Goal: Information Seeking & Learning: Compare options

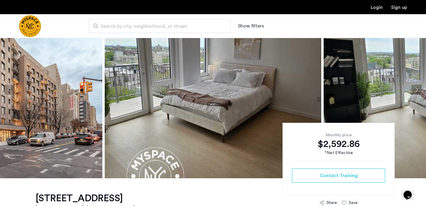
scroll to position [36, 0]
click at [416, 92] on button "Next apartment" at bounding box center [416, 90] width 10 height 10
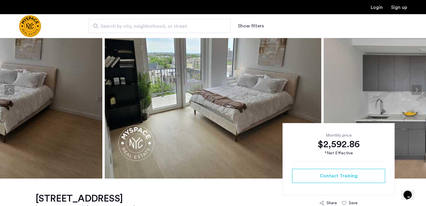
click at [414, 88] on button "Next apartment" at bounding box center [416, 90] width 10 height 10
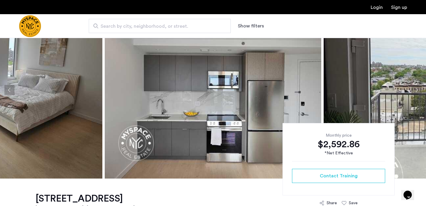
click at [414, 88] on button "Next apartment" at bounding box center [416, 90] width 10 height 10
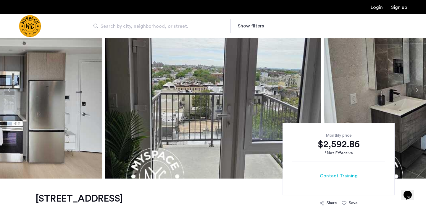
click at [414, 88] on button "Next apartment" at bounding box center [416, 90] width 10 height 10
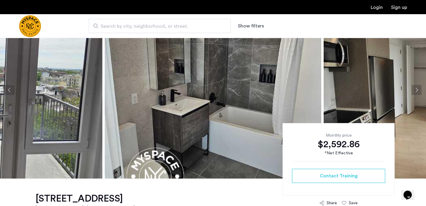
click at [414, 88] on button "Next apartment" at bounding box center [416, 90] width 10 height 10
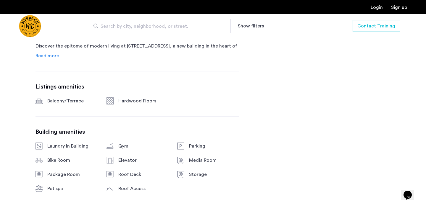
scroll to position [349, 0]
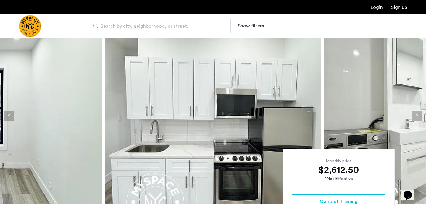
scroll to position [8, 0]
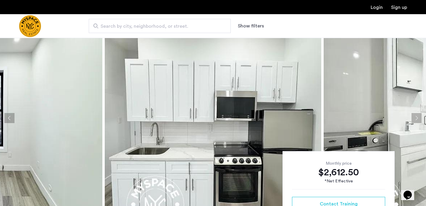
click at [414, 119] on button "Next apartment" at bounding box center [416, 118] width 10 height 10
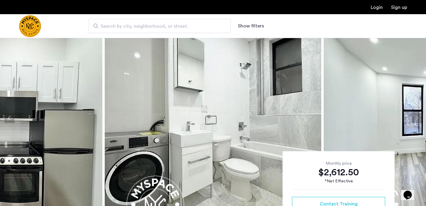
click at [414, 119] on button "Next apartment" at bounding box center [416, 118] width 10 height 10
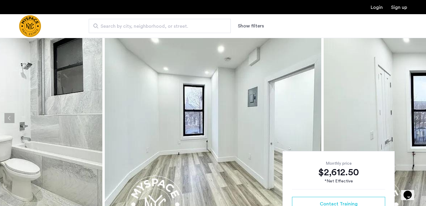
click at [414, 119] on button "Next apartment" at bounding box center [416, 118] width 10 height 10
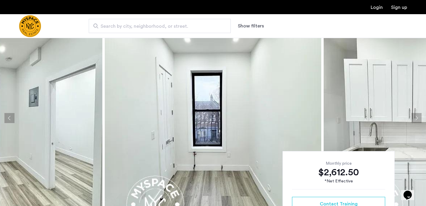
click at [414, 119] on button "Next apartment" at bounding box center [416, 118] width 10 height 10
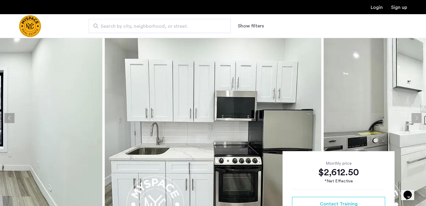
click at [414, 119] on button "Next apartment" at bounding box center [416, 118] width 10 height 10
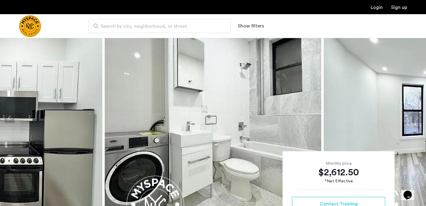
click at [414, 119] on button "Next apartment" at bounding box center [416, 118] width 10 height 10
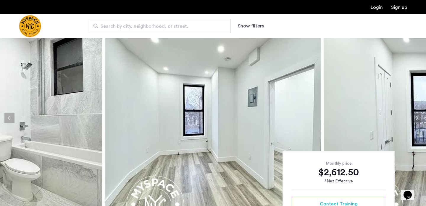
click at [414, 119] on button "Next apartment" at bounding box center [416, 118] width 10 height 10
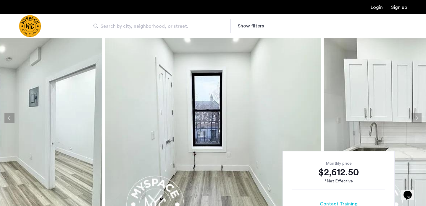
click at [414, 119] on button "Next apartment" at bounding box center [416, 118] width 10 height 10
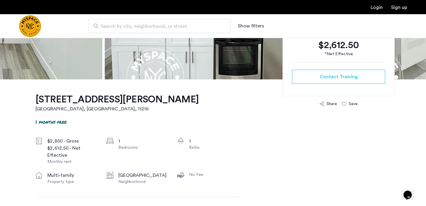
scroll to position [142, 0]
